Goal: Information Seeking & Learning: Learn about a topic

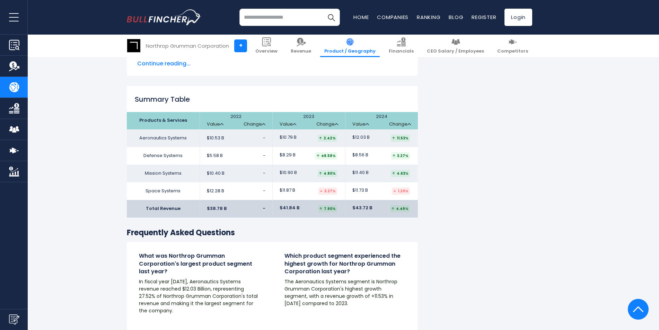
scroll to position [1074, 0]
click at [412, 55] on link "Financials" at bounding box center [400, 46] width 33 height 23
click at [406, 44] on img at bounding box center [401, 41] width 9 height 9
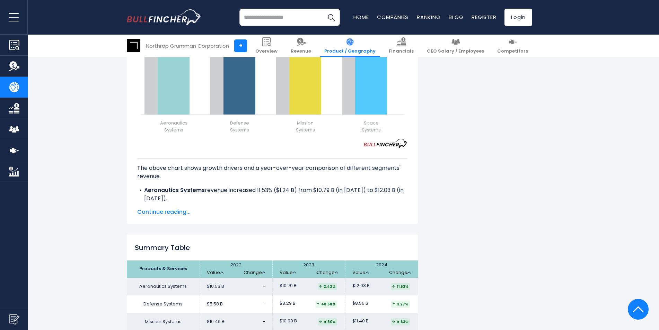
scroll to position [901, 0]
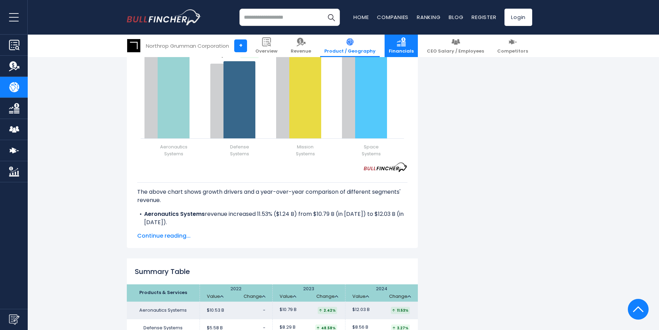
click at [413, 54] on span "Financials" at bounding box center [401, 51] width 25 height 6
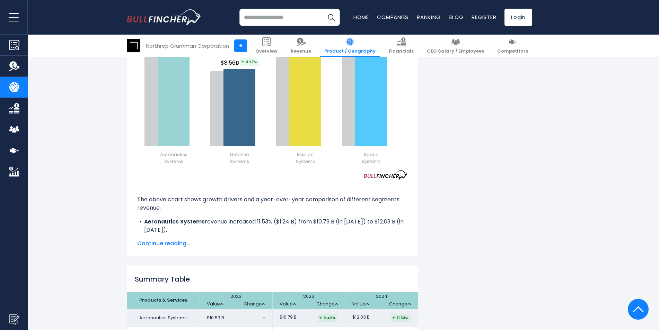
scroll to position [797, 0]
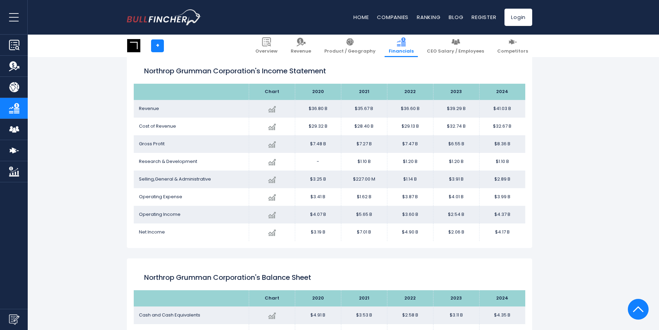
scroll to position [104, 0]
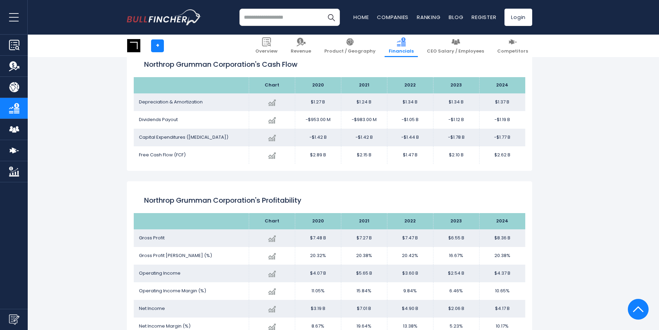
scroll to position [825, 0]
